Goal: Contribute content

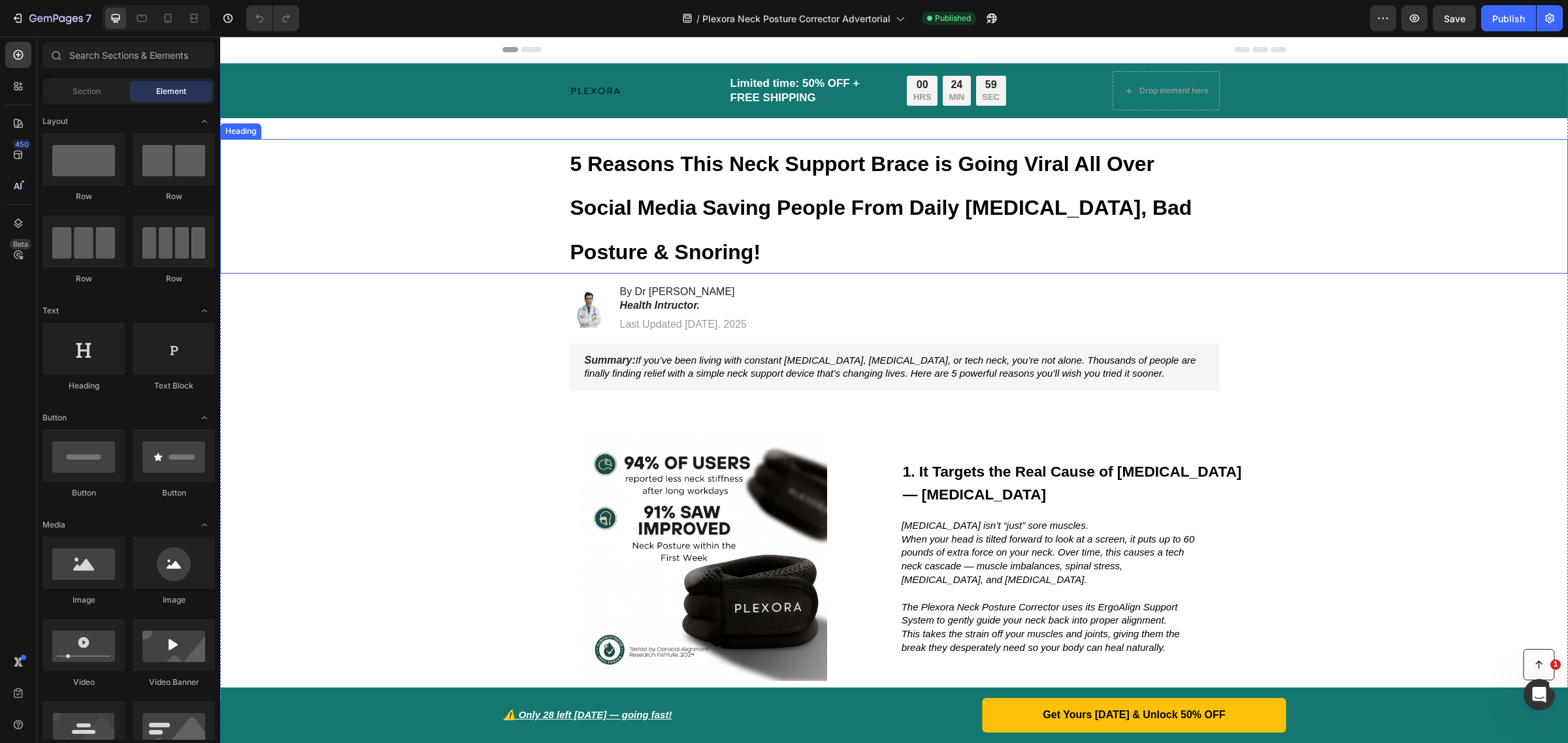
click at [893, 166] on strong "5 Reasons This Neck Support Brace is Going Viral All Over Social Media Saving P…" at bounding box center [882, 208] width 622 height 111
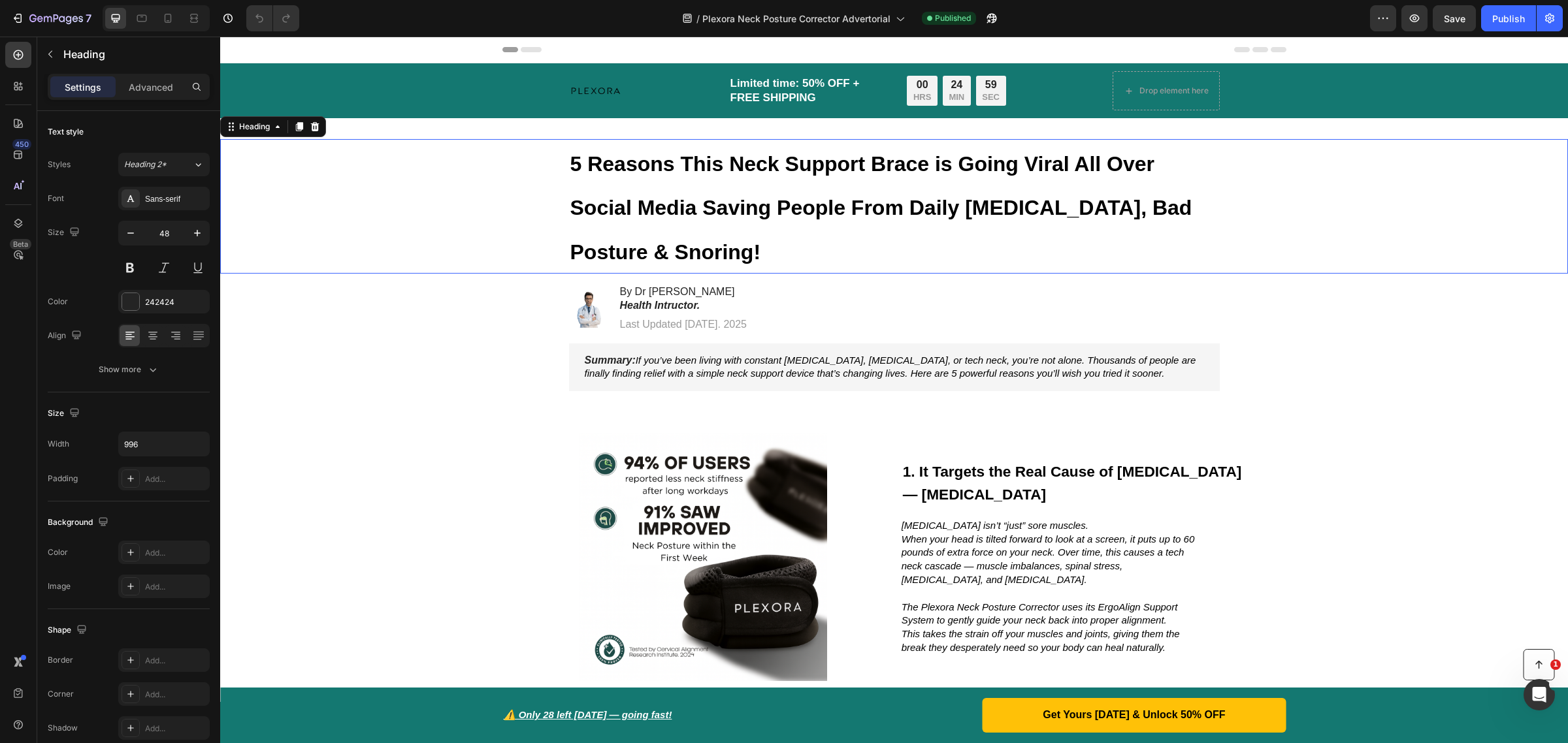
click at [893, 166] on strong "5 Reasons This Neck Support Brace is Going Viral All Over Social Media Saving P…" at bounding box center [882, 208] width 622 height 111
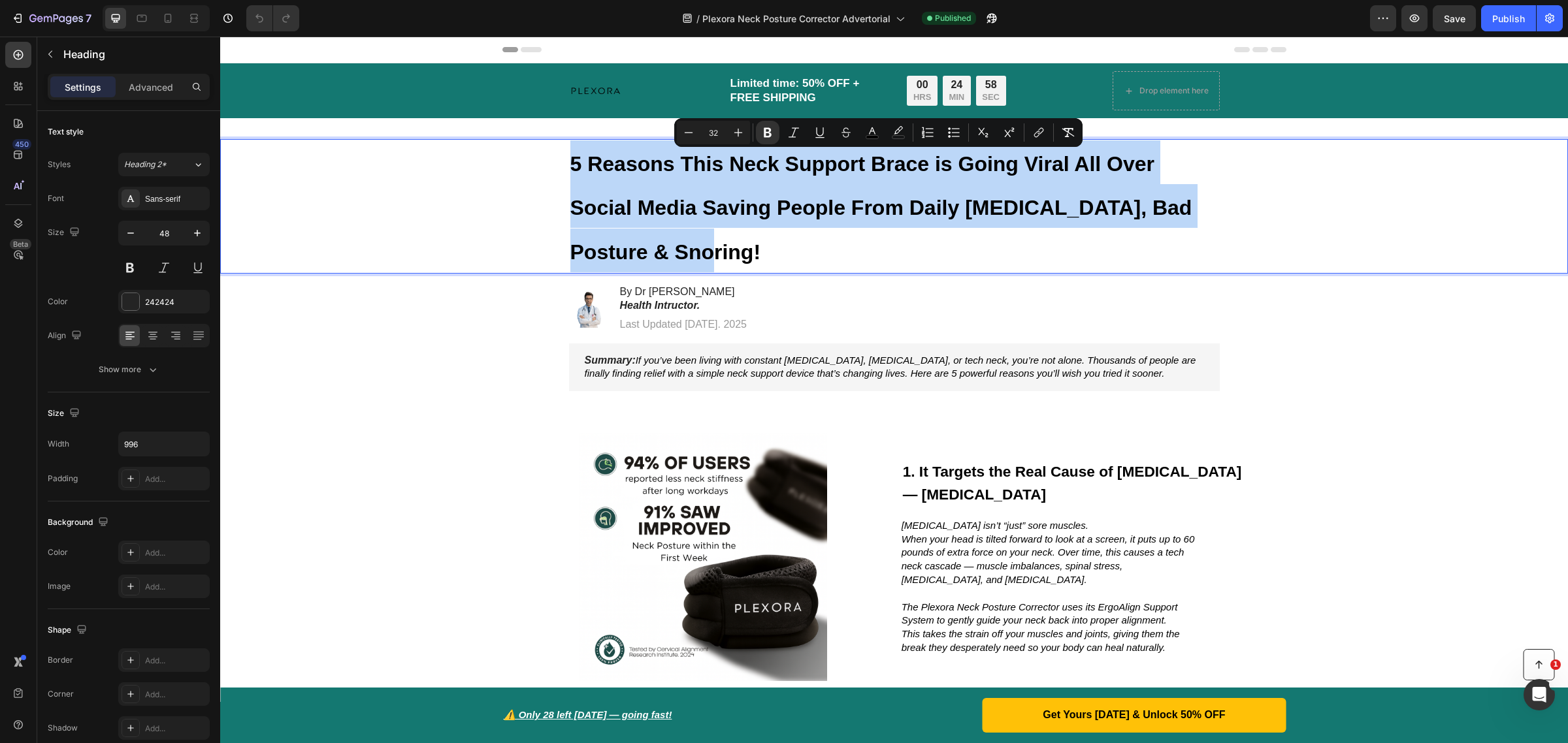
click at [893, 166] on strong "5 Reasons This Neck Support Brace is Going Viral All Over Social Media Saving P…" at bounding box center [882, 208] width 622 height 111
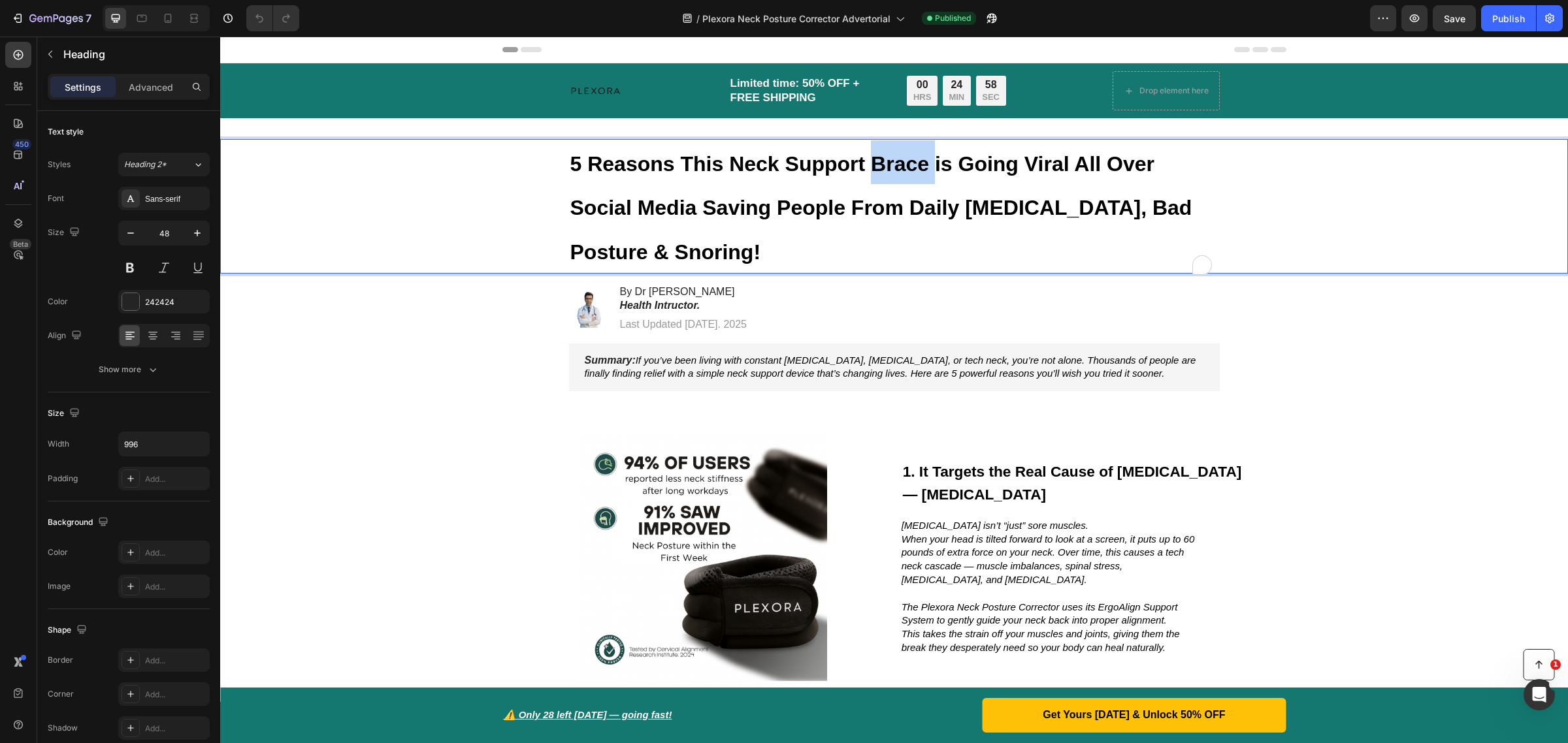
click at [893, 166] on strong "5 Reasons This Neck Support Brace is Going Viral All Over Social Media Saving P…" at bounding box center [882, 208] width 622 height 111
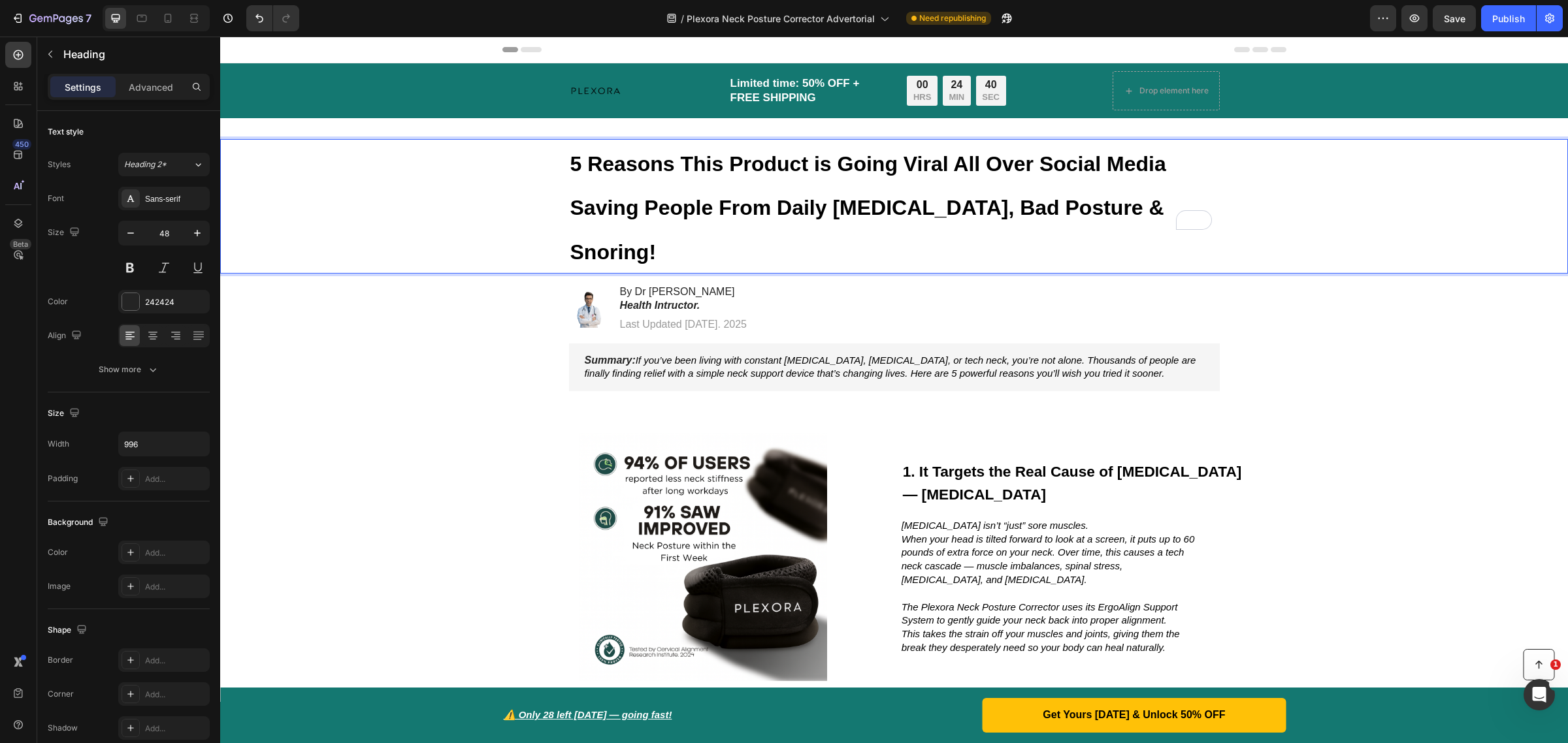
click at [654, 206] on strong "5 Reasons This Product is Going Viral All Over Social Media Saving People From …" at bounding box center [868, 208] width 596 height 111
click at [673, 209] on strong "5 Reasons This Product is Going Viral All Over Social Media Saving Thousands Fr…" at bounding box center [889, 208] width 637 height 111
click at [672, 207] on strong "5 Reasons This Product is Going Viral All Over Social Media Saving People From …" at bounding box center [868, 208] width 596 height 111
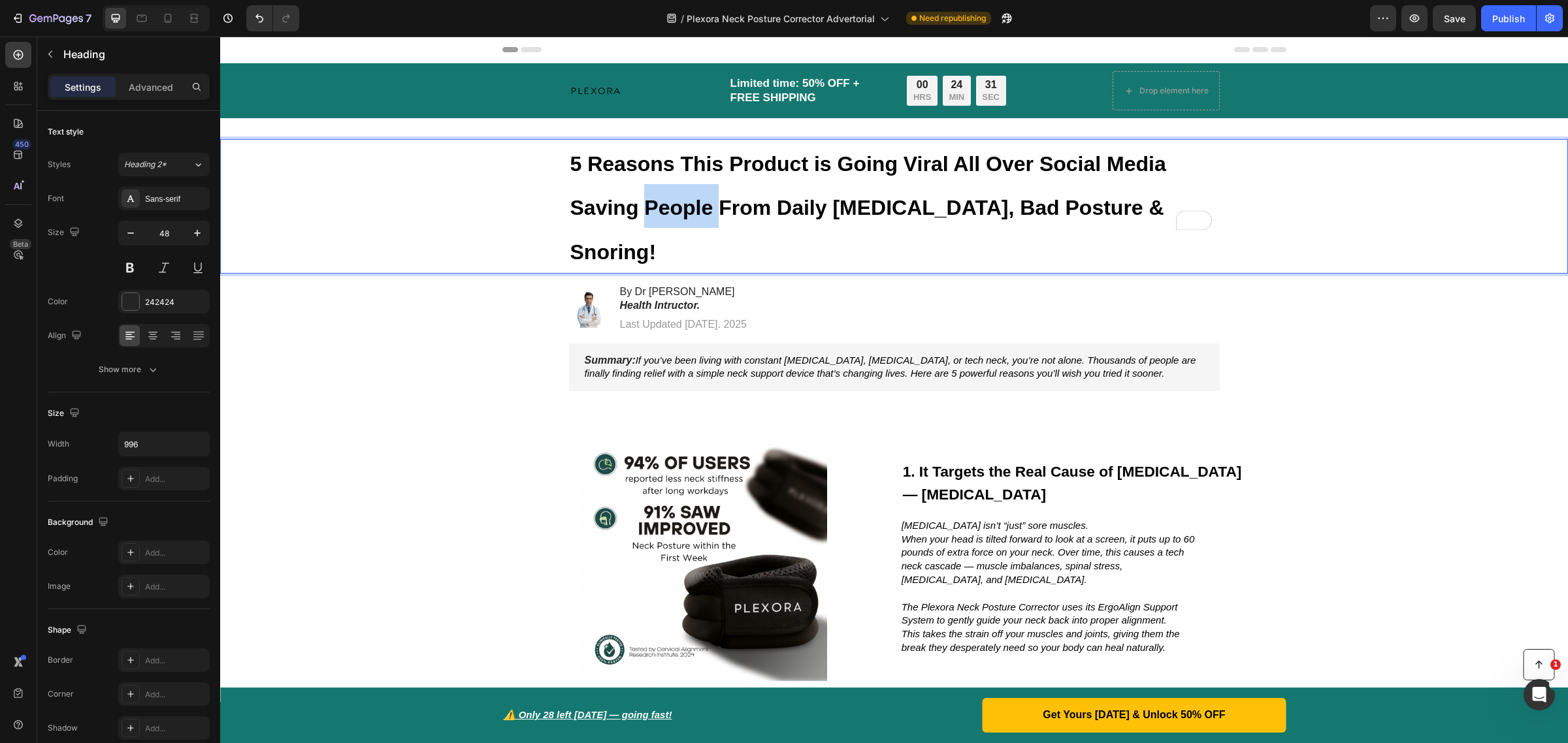
click at [672, 207] on strong "5 Reasons This Product is Going Viral All Over Social Media Saving People From …" at bounding box center [868, 208] width 596 height 111
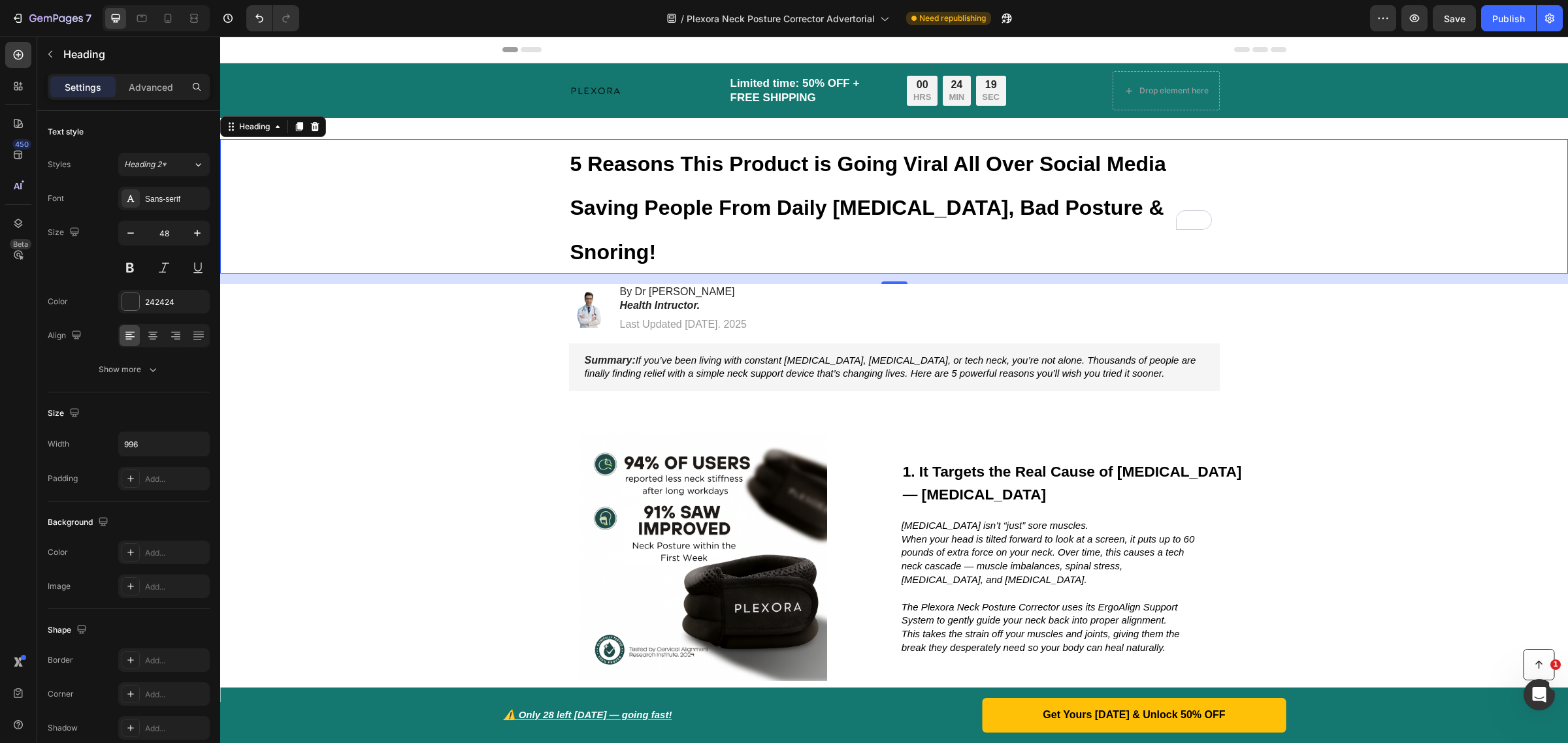
click at [1355, 168] on div "5 Reasons This Product is Going Viral All Over Social Media Saving People From …" at bounding box center [894, 206] width 1321 height 134
click at [1500, 11] on div "Publish" at bounding box center [1508, 18] width 32 height 14
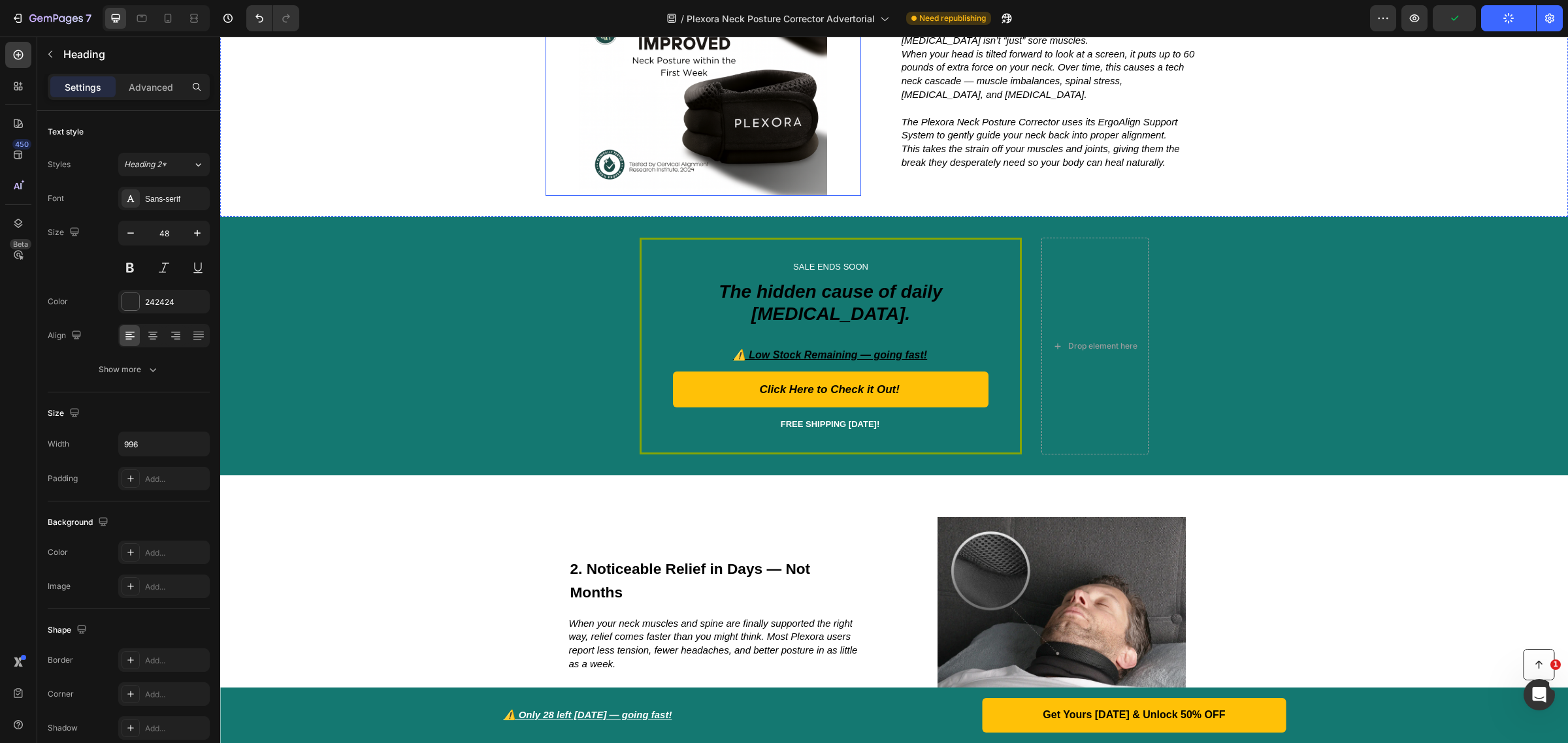
scroll to position [490, 0]
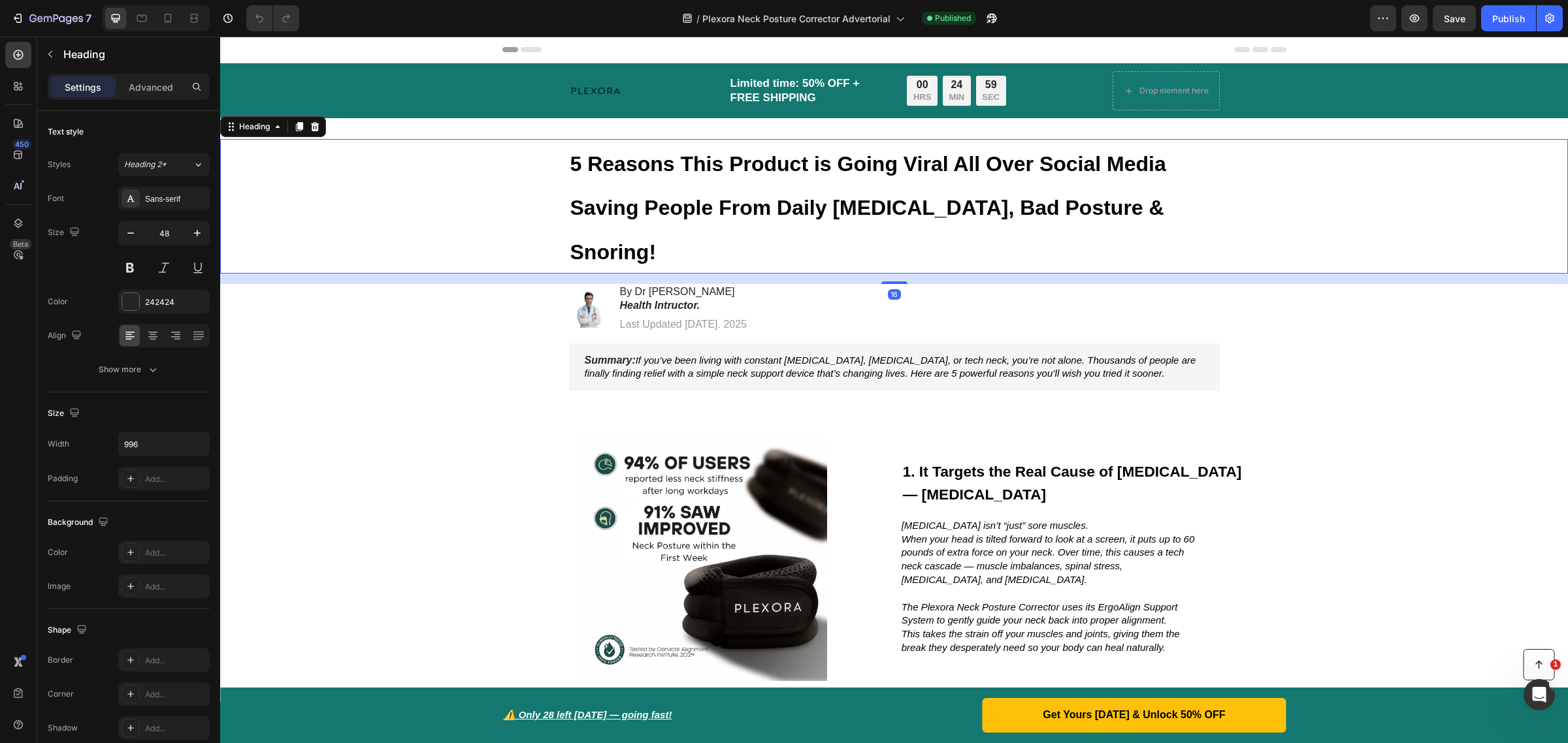
click at [706, 181] on h1 "5 Reasons This Product is Going Viral All Over Social Media Saving People From …" at bounding box center [894, 206] width 651 height 134
click at [706, 181] on p "5 Reasons This Product is Going Viral All Over Social Media Saving People From …" at bounding box center [895, 206] width 648 height 132
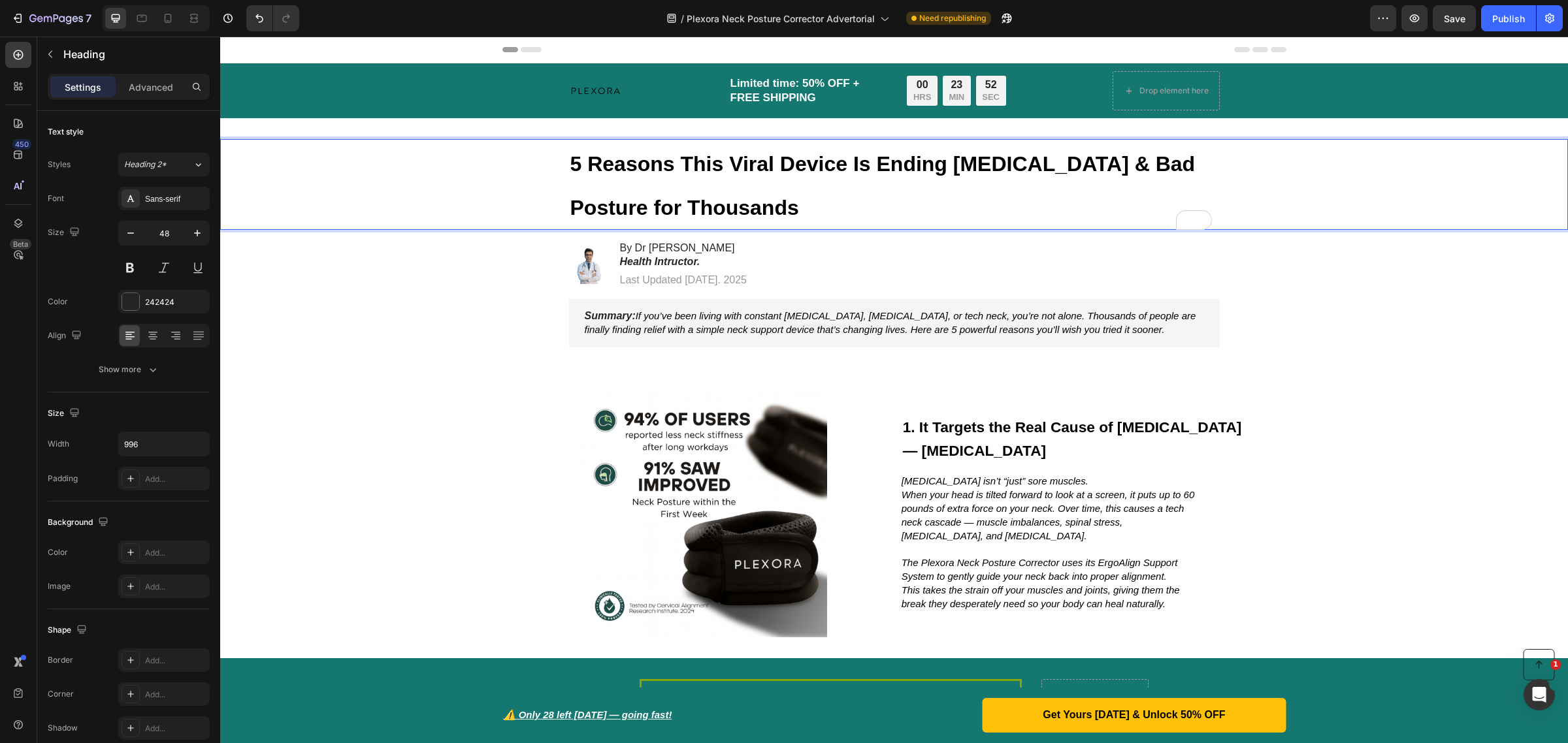
click at [712, 165] on strong "5 Reasons This Viral Device Is Ending Neck Pain & Bad Posture for Thousands" at bounding box center [883, 186] width 625 height 67
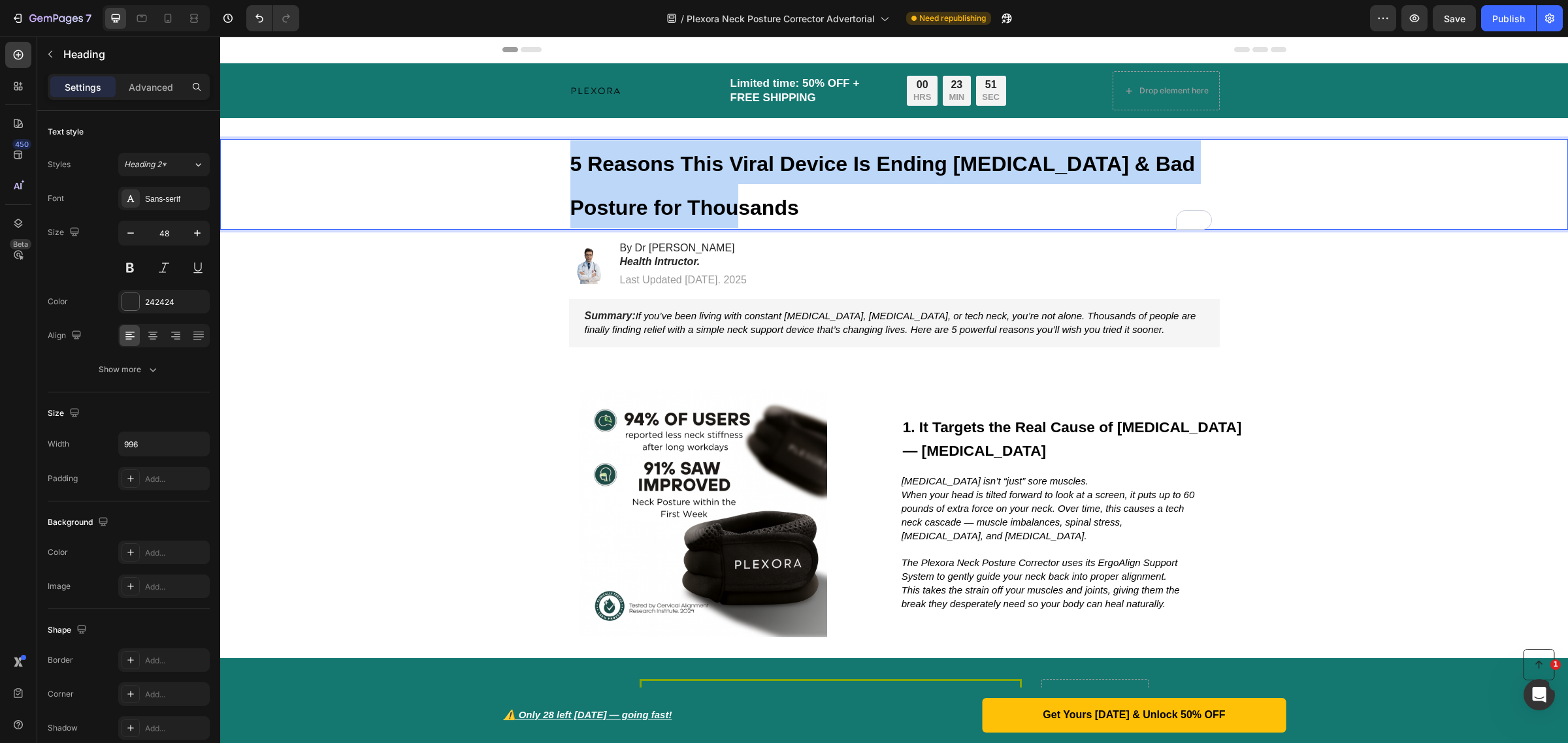
click at [712, 165] on strong "5 Reasons This Viral Device Is Ending Neck Pain & Bad Posture for Thousands" at bounding box center [883, 186] width 625 height 67
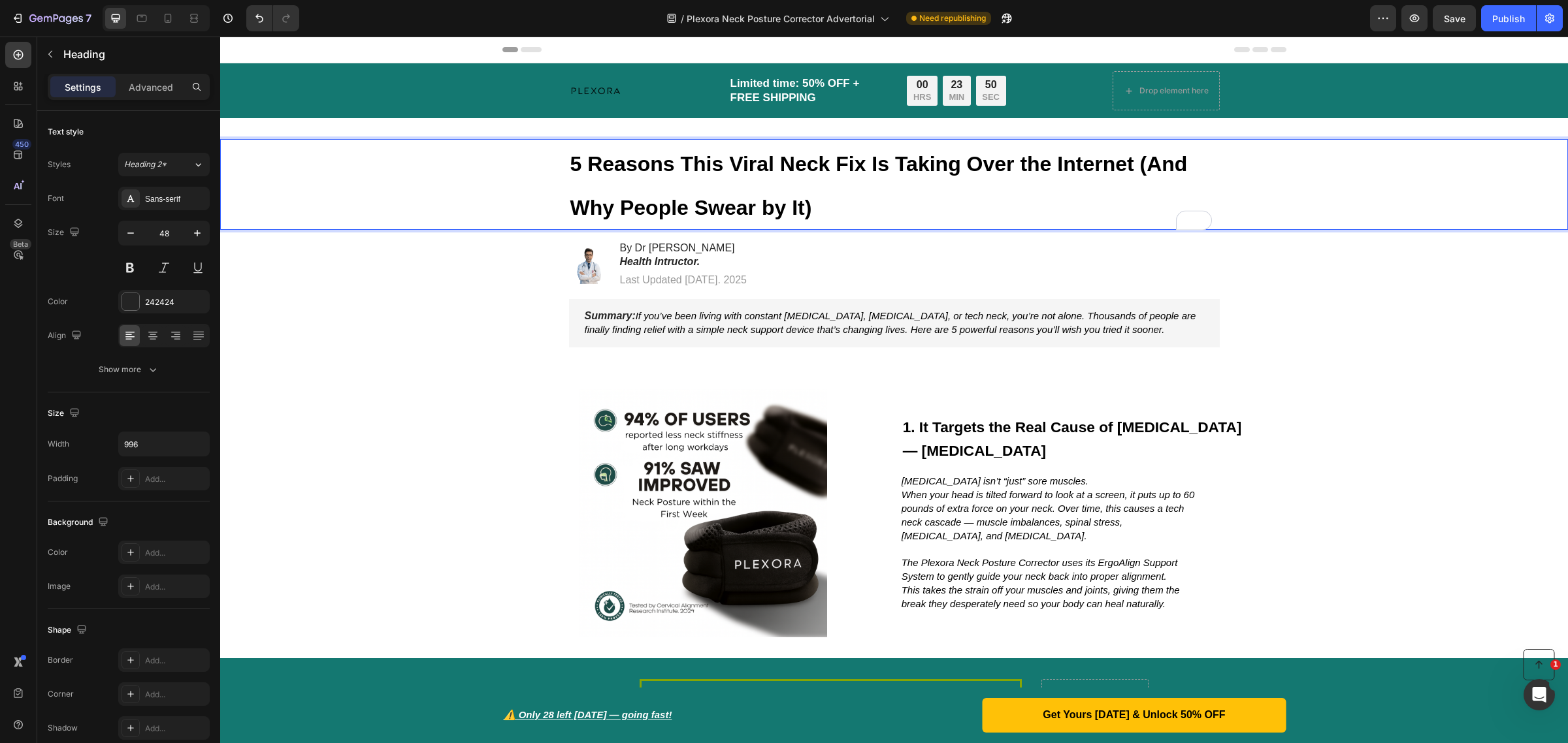
click at [761, 178] on p "5 Reasons This Viral Neck Fix Is Taking Over the Internet (And Why People Swear…" at bounding box center [895, 184] width 648 height 88
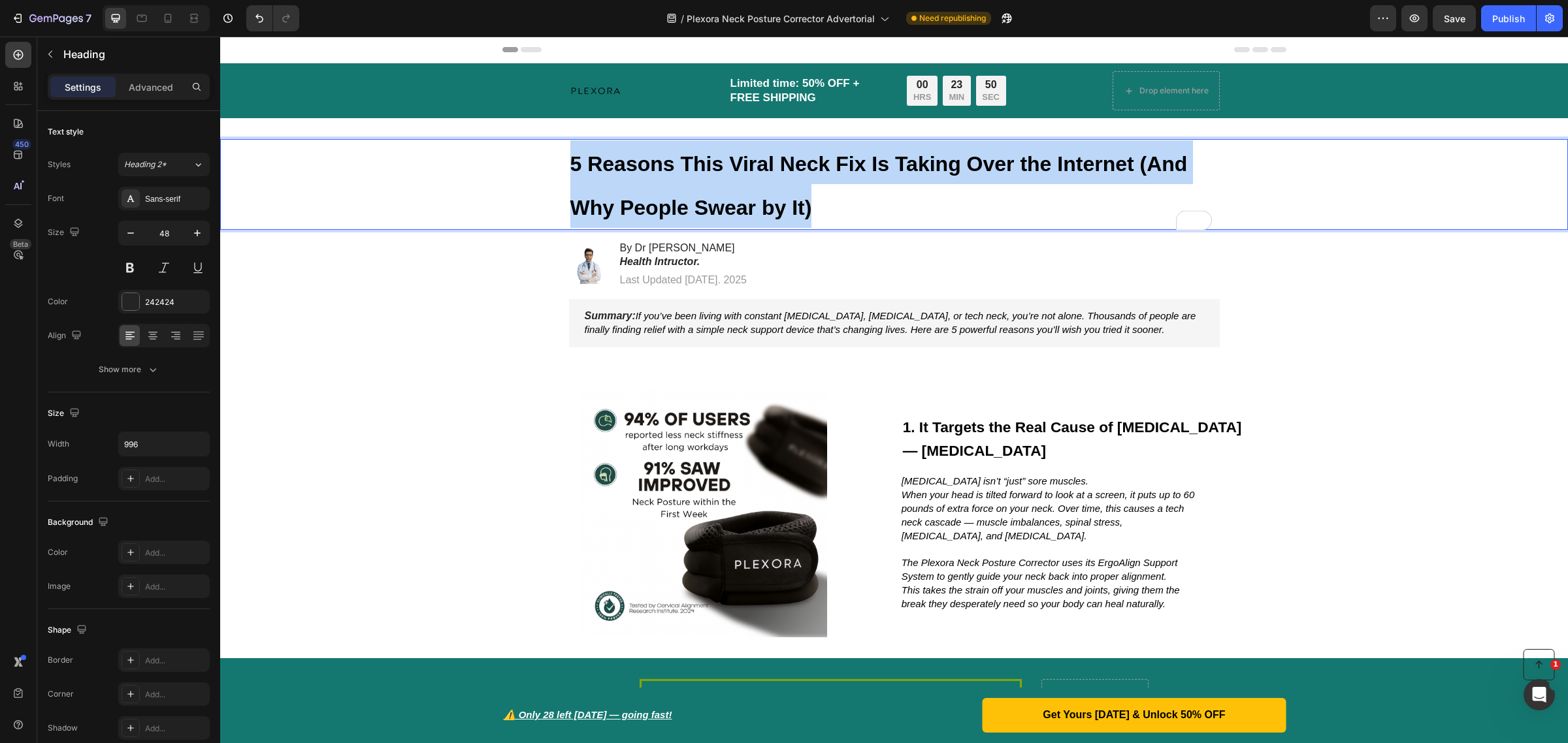
click at [761, 178] on p "5 Reasons This Viral Neck Fix Is Taking Over the Internet (And Why People Swear…" at bounding box center [895, 184] width 648 height 88
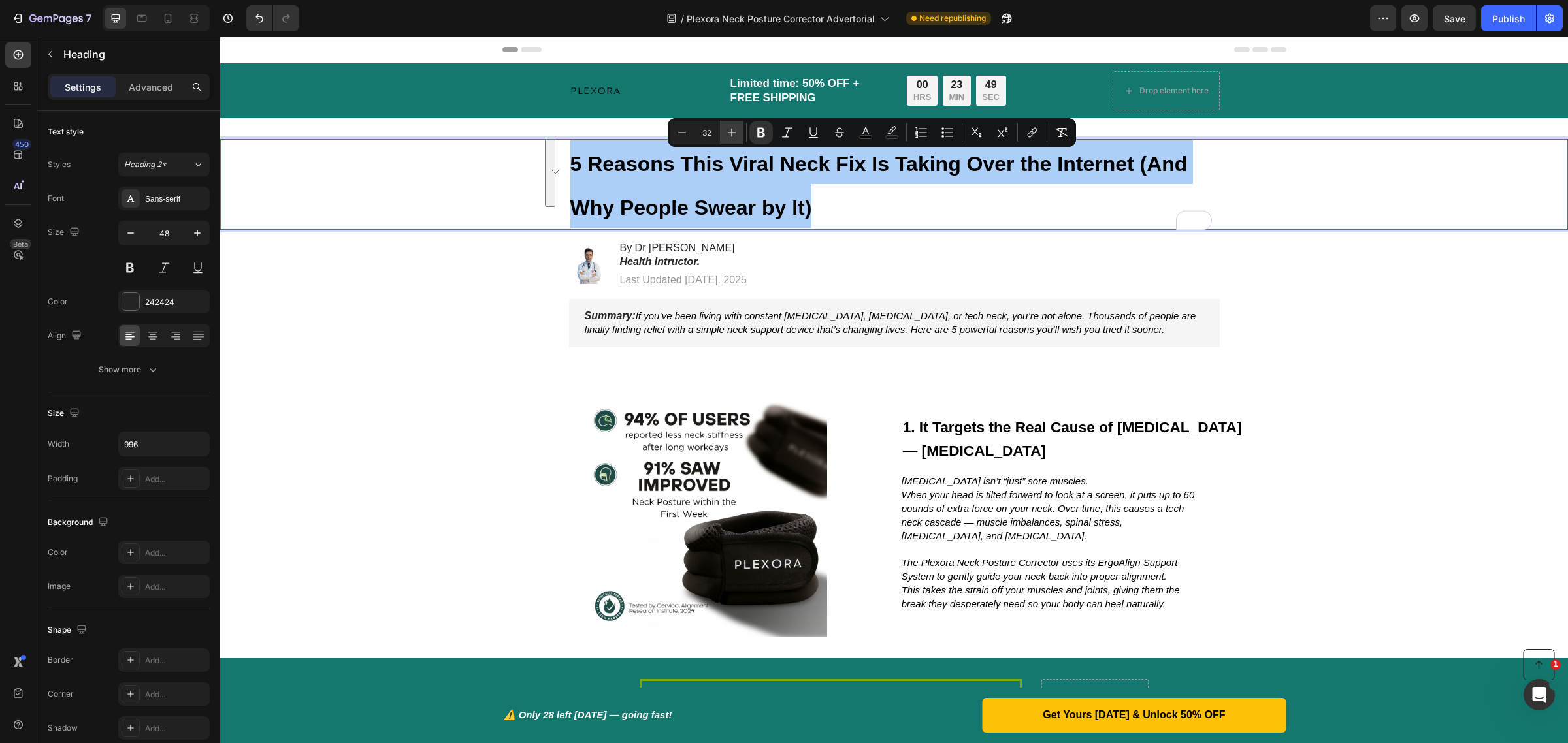
click at [727, 132] on icon "Editor contextual toolbar" at bounding box center [731, 132] width 13 height 13
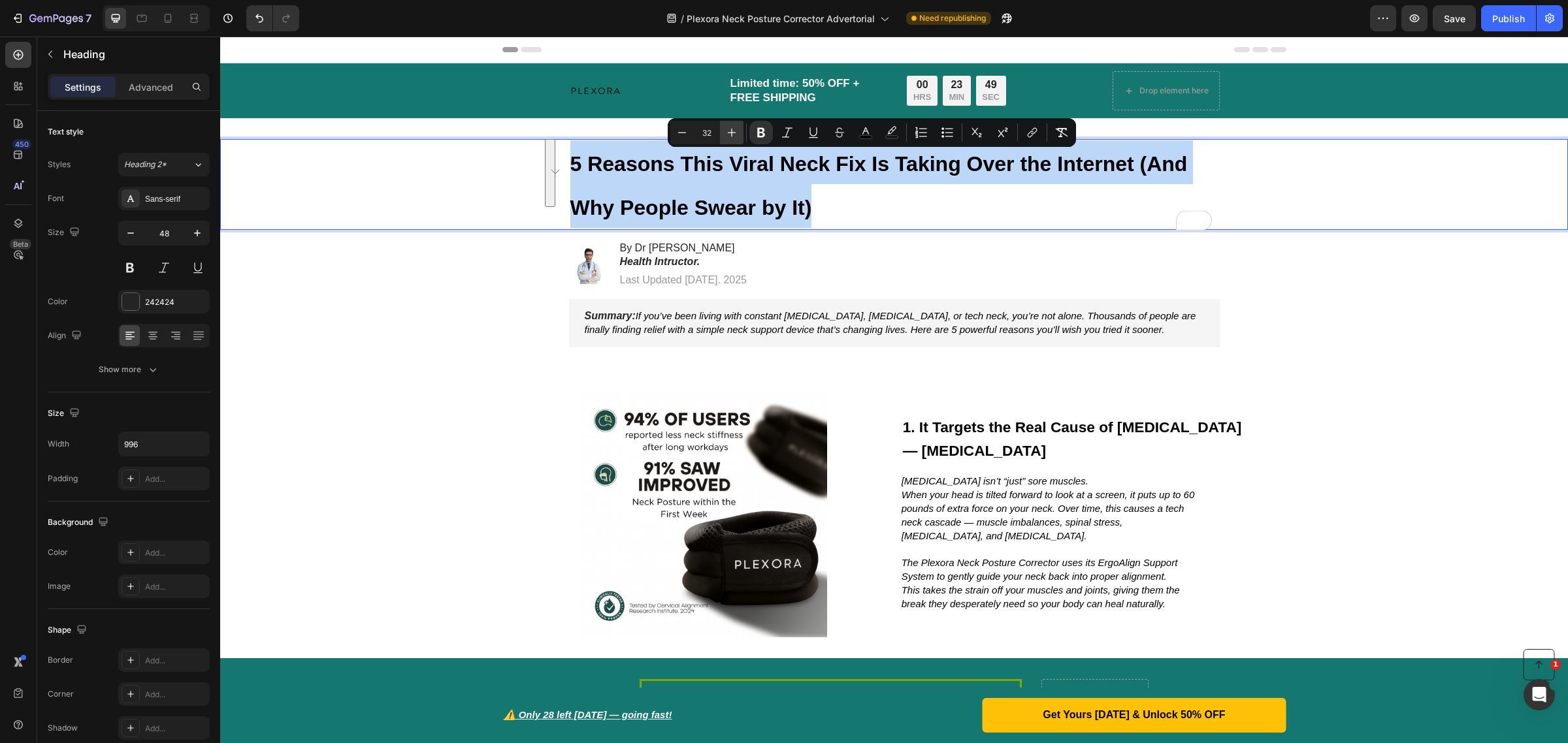
type input "33"
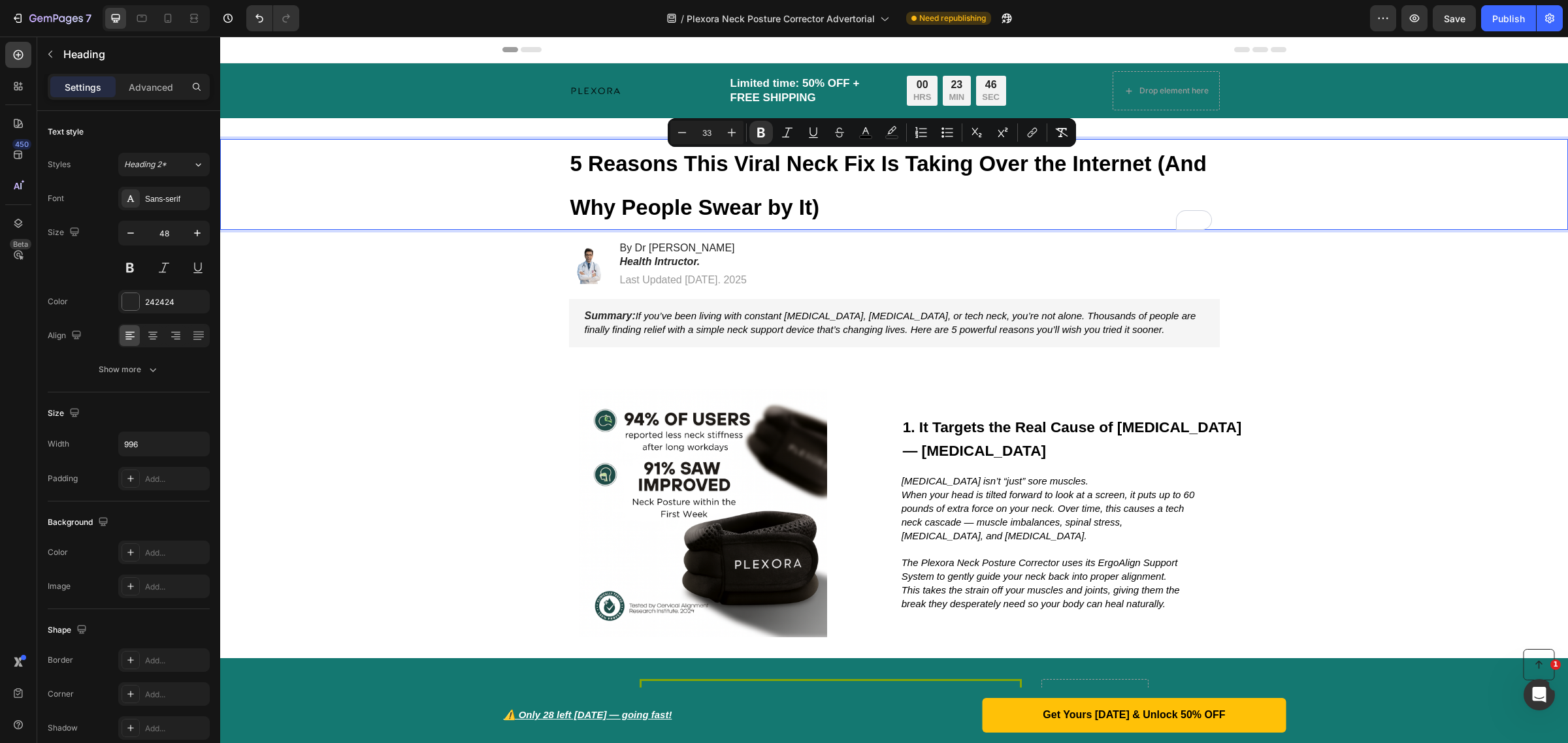
click at [949, 213] on p "5 Reasons This Viral Neck Fix Is Taking Over the Internet (And Why People Swear…" at bounding box center [895, 184] width 648 height 88
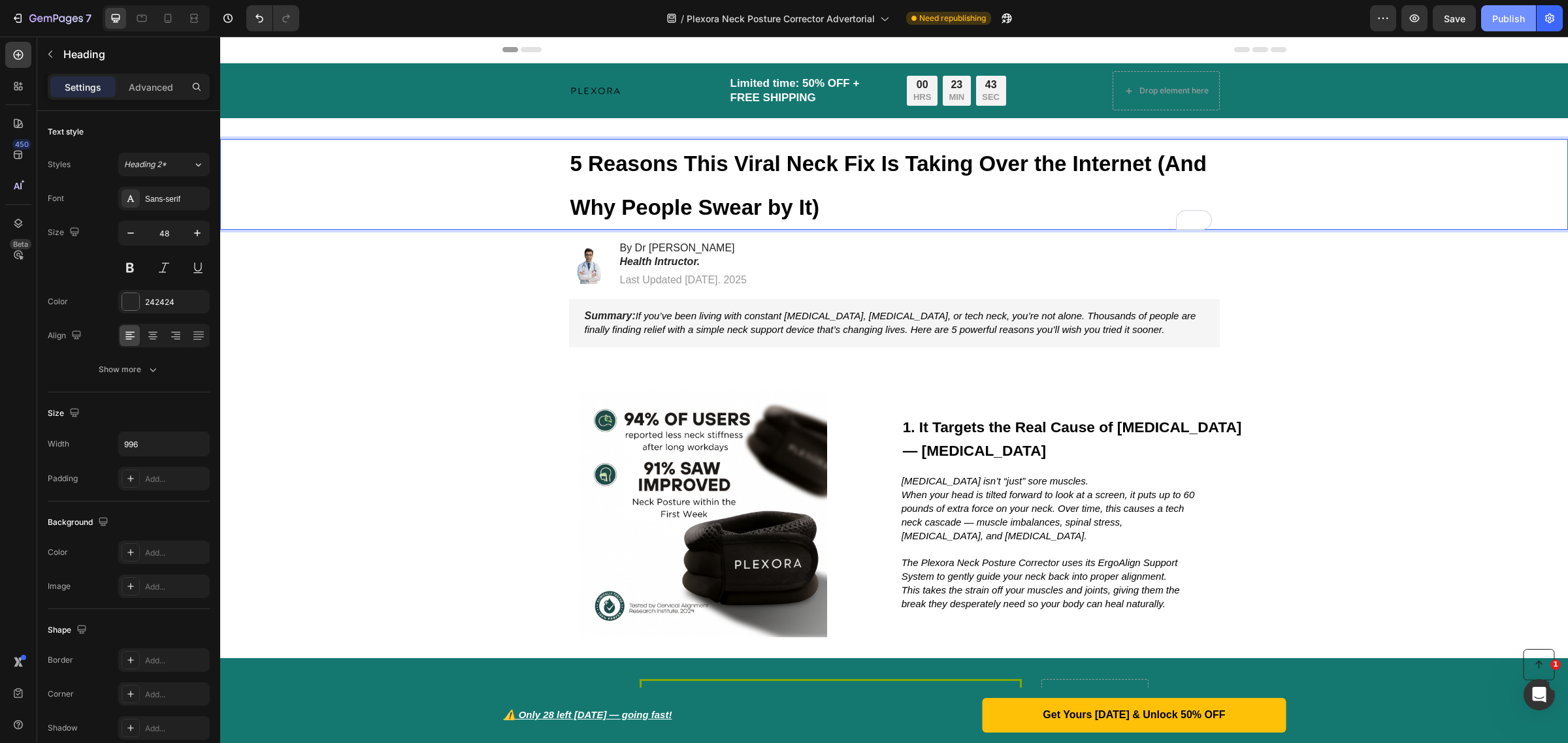
click at [1497, 21] on div "Publish" at bounding box center [1508, 18] width 32 height 14
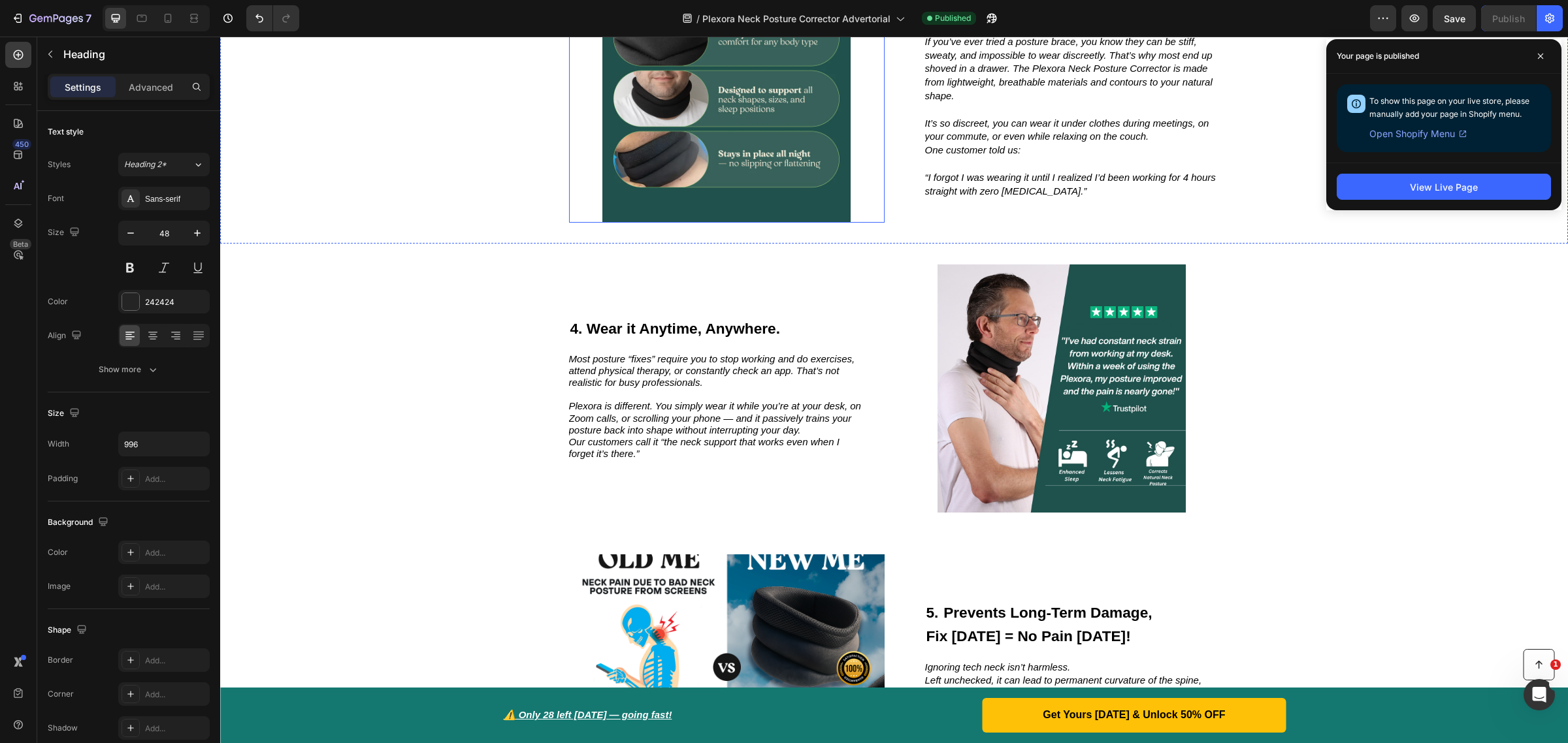
scroll to position [1960, 0]
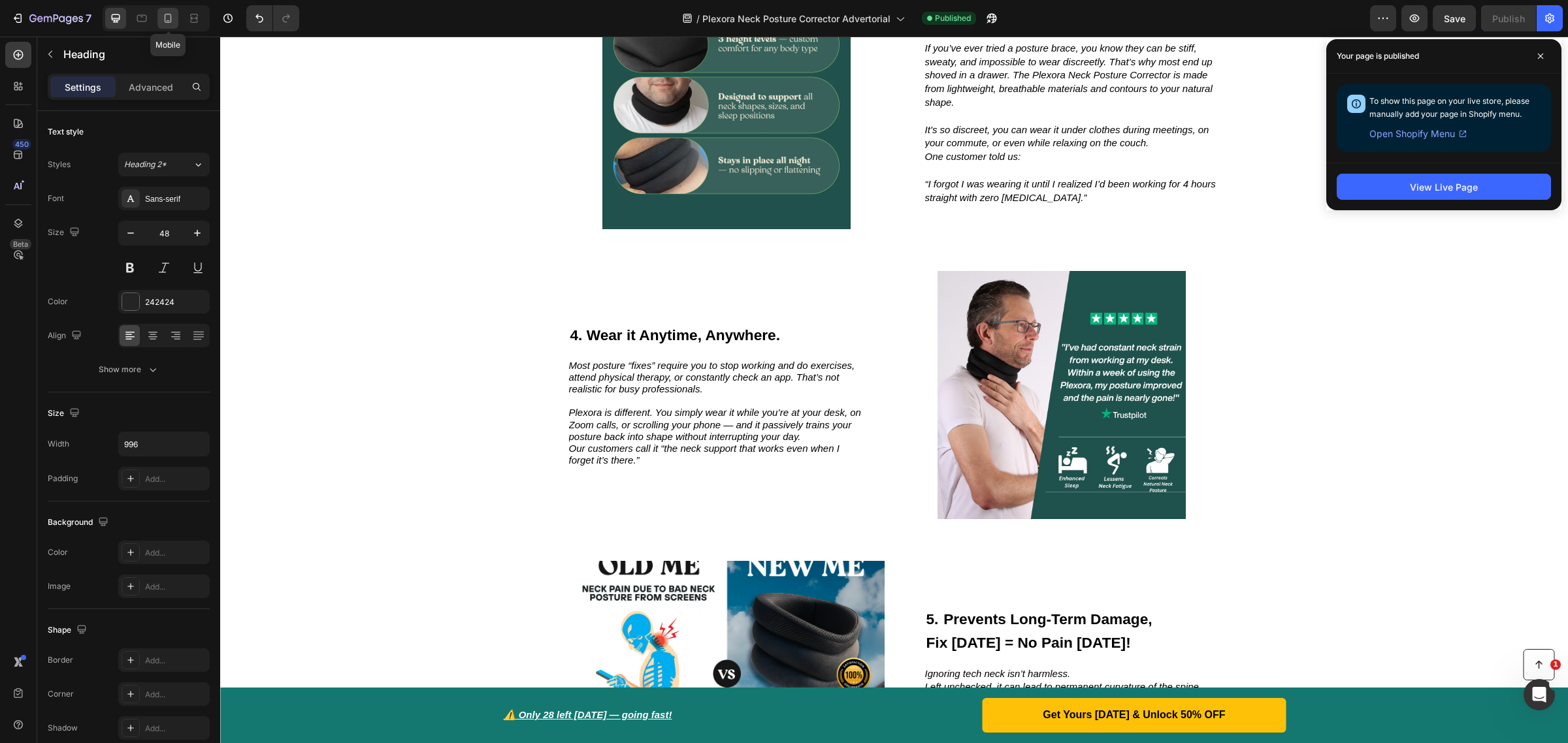
click at [162, 18] on icon at bounding box center [167, 17] width 13 height 13
type input "35"
type input "100%"
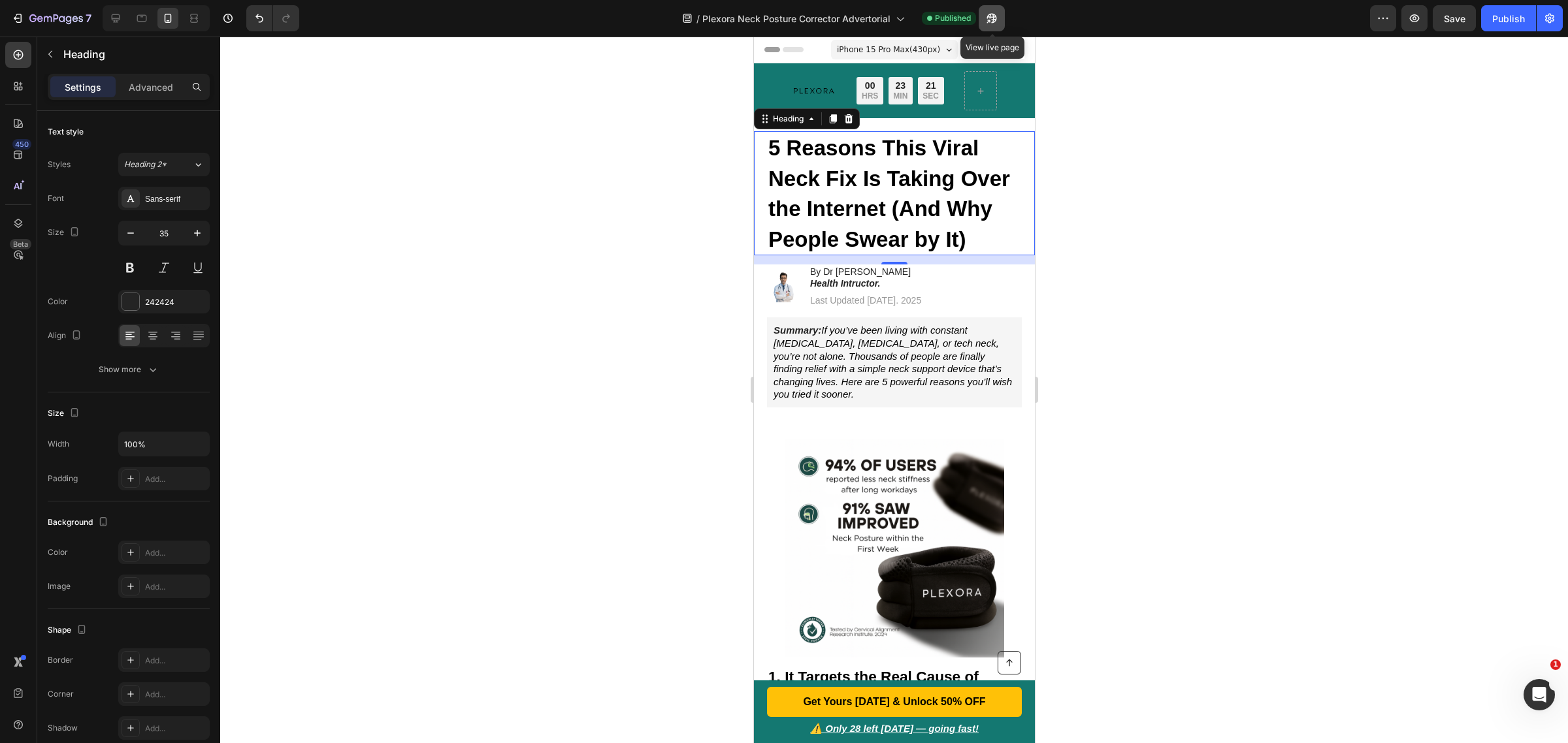
click at [984, 17] on button "button" at bounding box center [991, 18] width 26 height 26
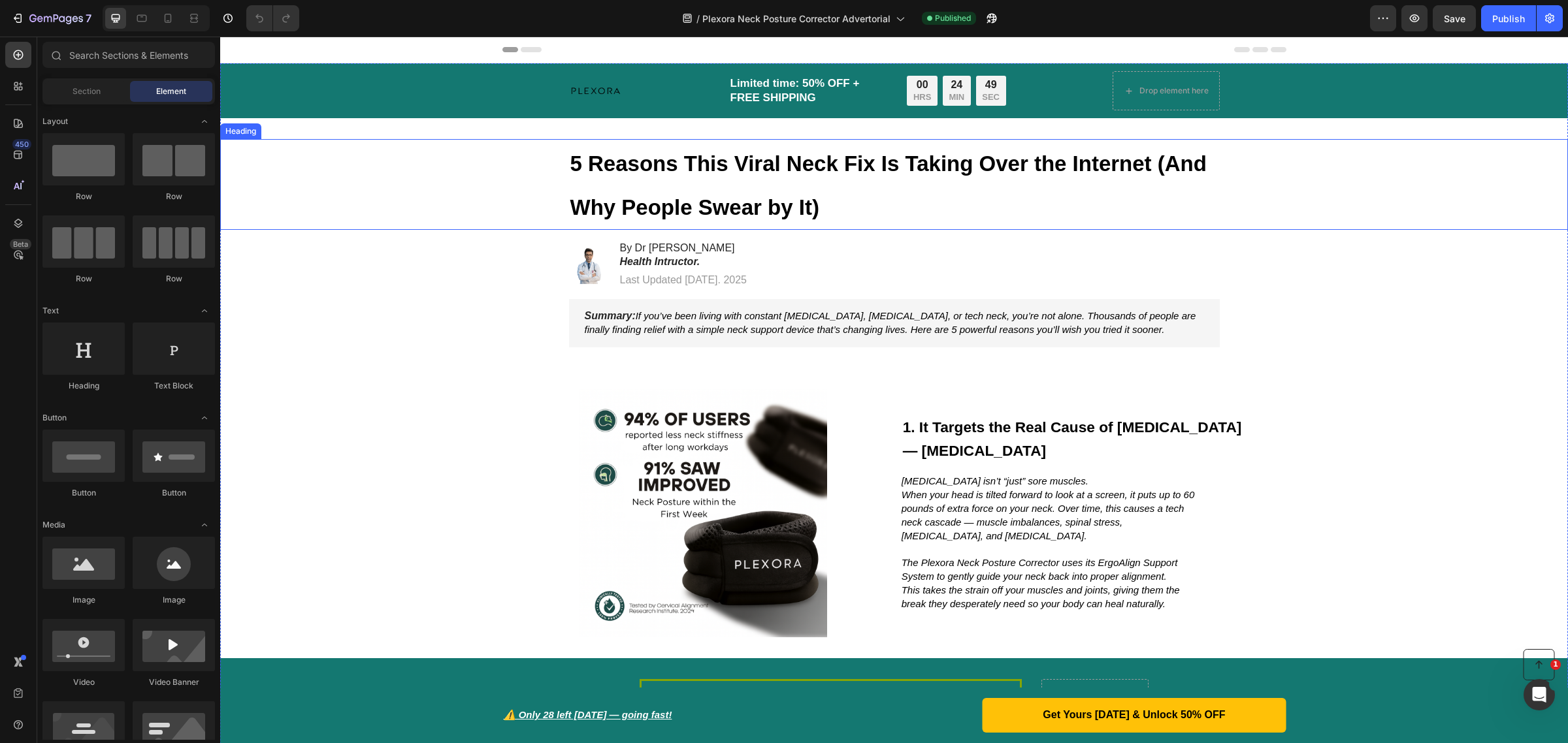
click at [818, 175] on strong "5 Reasons This Viral Neck Fix Is Taking Over the Internet (And Why People Swear…" at bounding box center [889, 186] width 636 height 68
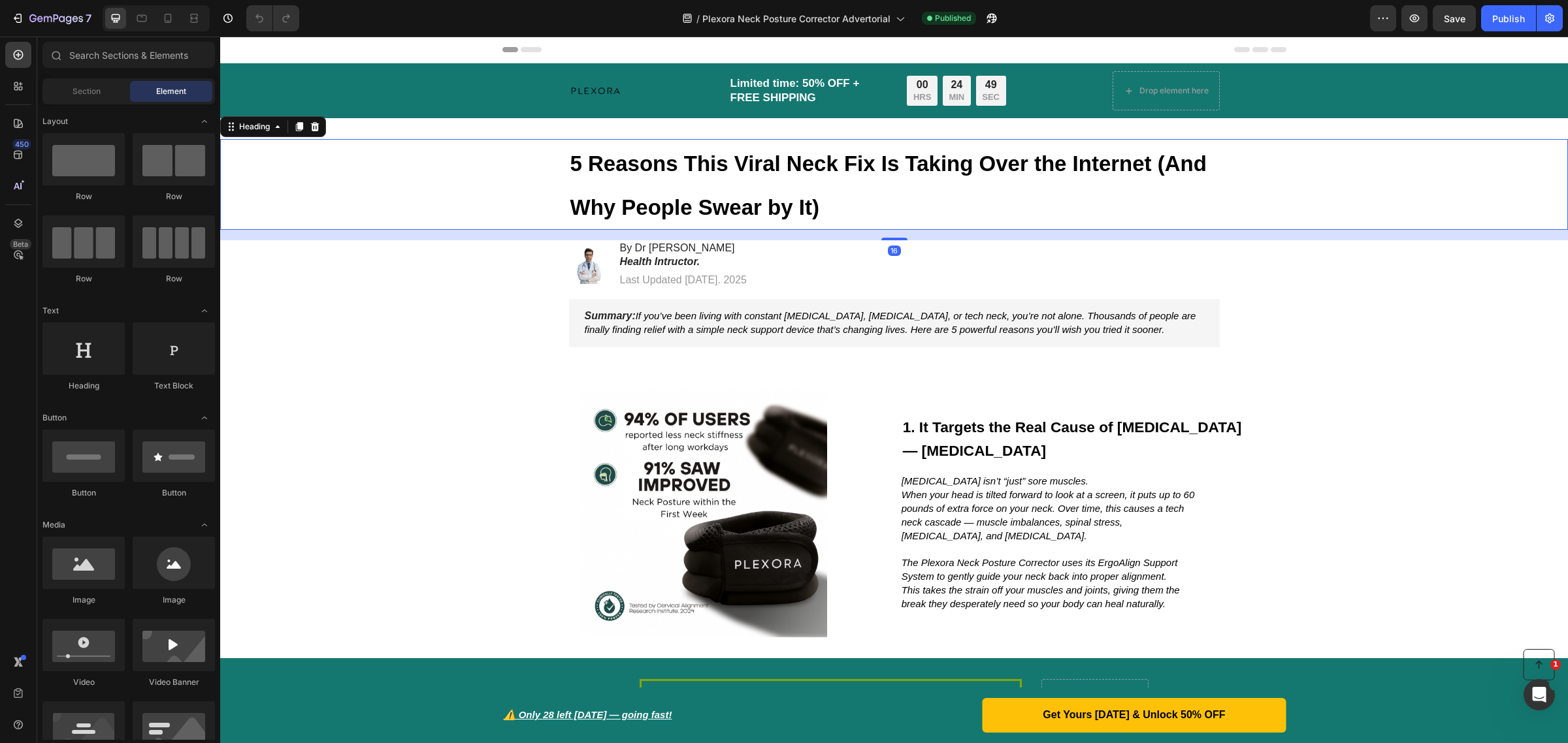
click at [818, 175] on strong "5 Reasons This Viral Neck Fix Is Taking Over the Internet (And Why People Swear…" at bounding box center [889, 186] width 636 height 68
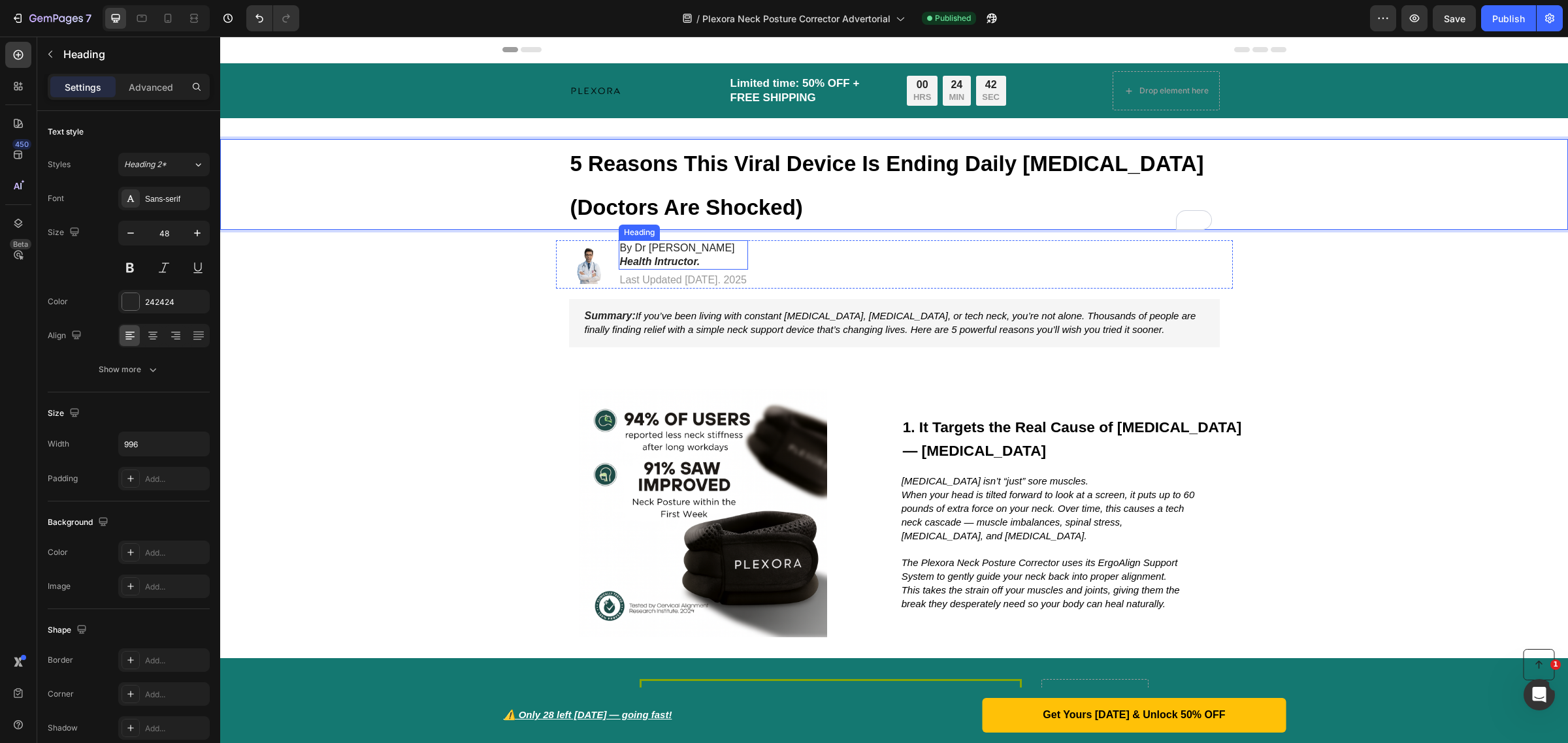
click at [670, 266] on strong "Health Intructor." at bounding box center [660, 261] width 80 height 11
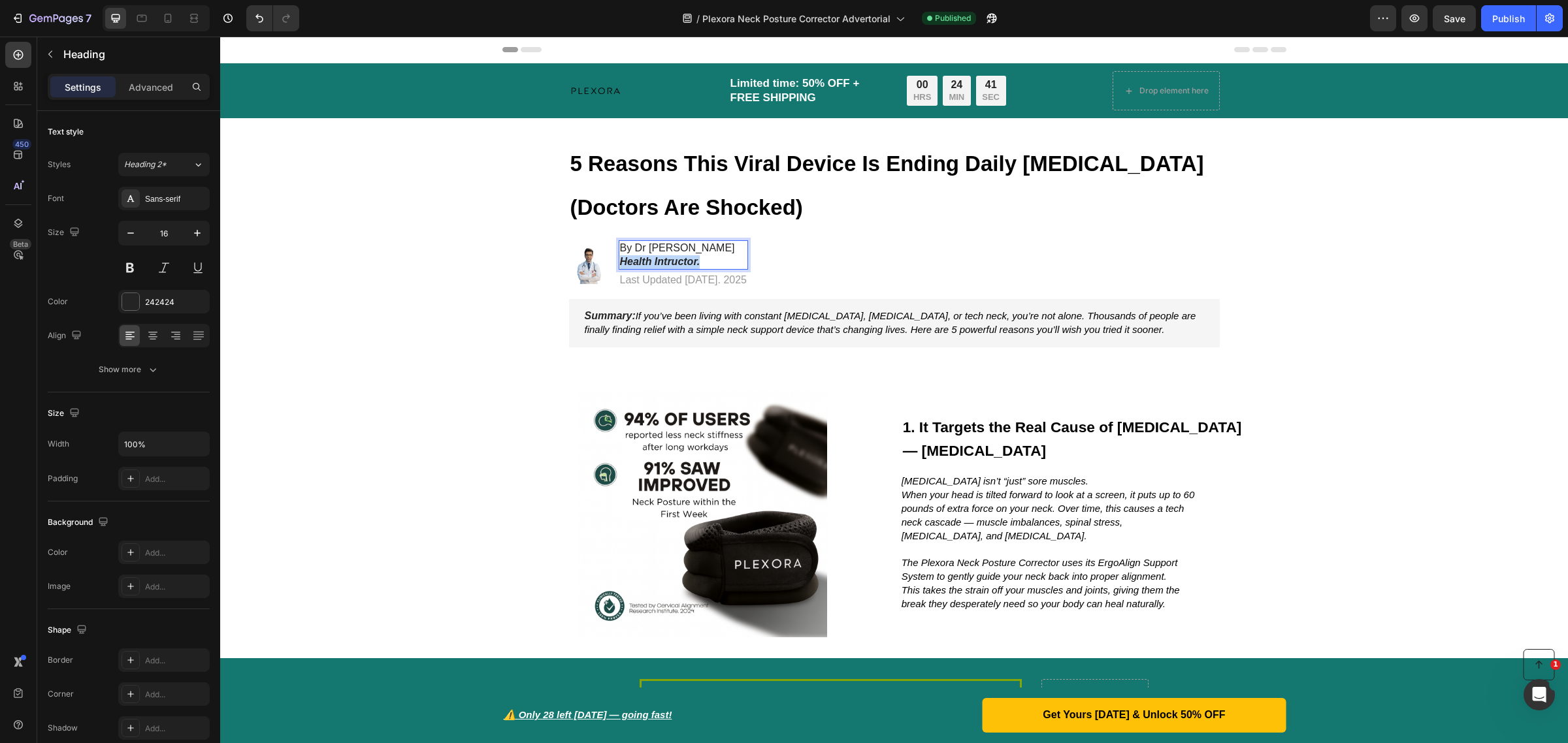
click at [670, 266] on strong "Health Intructor." at bounding box center [660, 261] width 80 height 11
click at [1497, 24] on div "Publish" at bounding box center [1508, 18] width 32 height 14
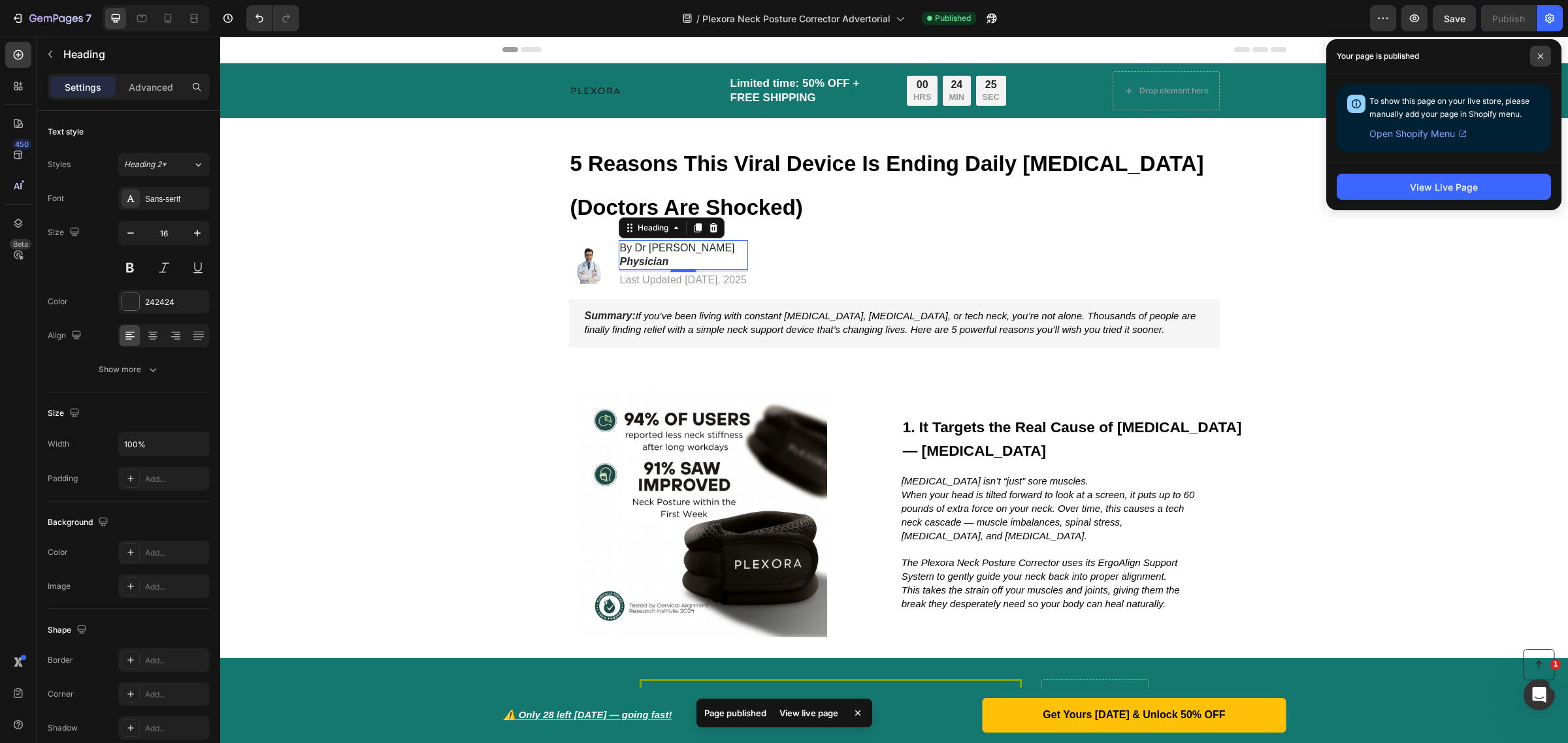
click at [1544, 53] on span at bounding box center [1540, 56] width 21 height 21
